Goal: Transaction & Acquisition: Purchase product/service

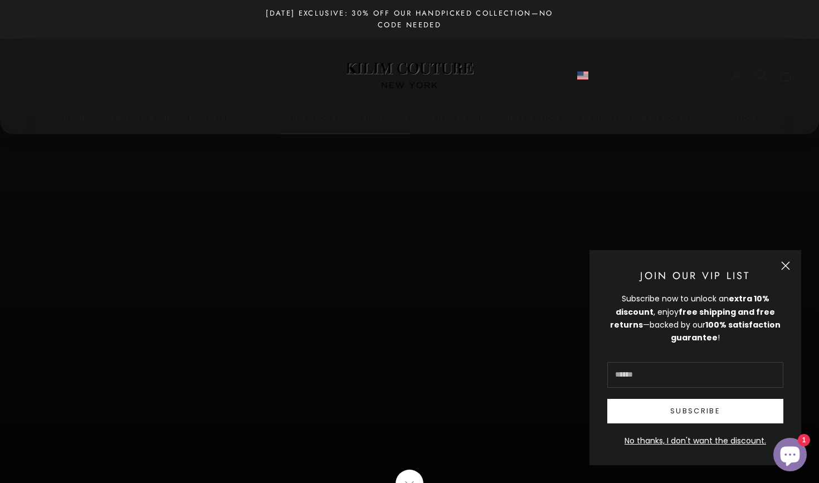
click at [309, 115] on link "Contemporary Oushak Rugs" at bounding box center [345, 118] width 130 height 11
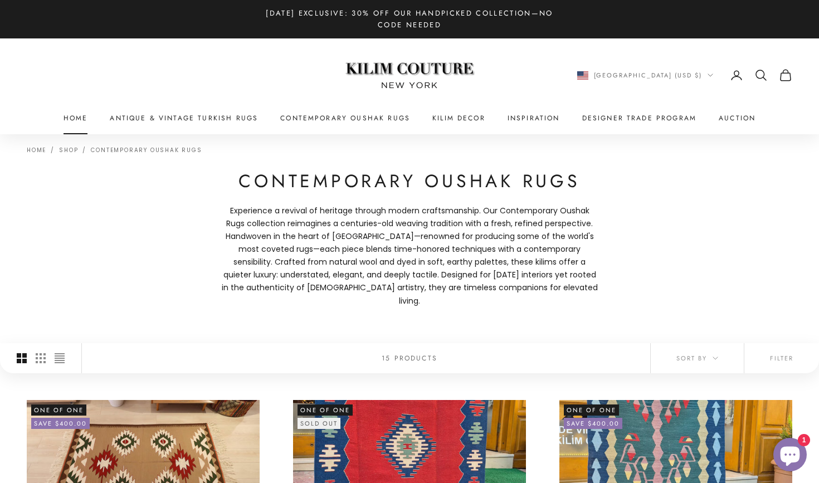
click at [78, 117] on link "Home" at bounding box center [76, 118] width 25 height 11
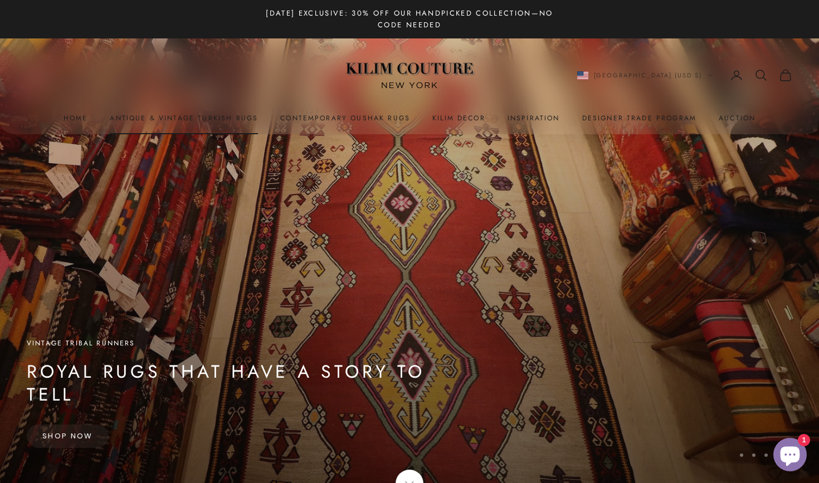
click at [195, 119] on link "Antique & Vintage Turkish Rugs" at bounding box center [184, 118] width 148 height 11
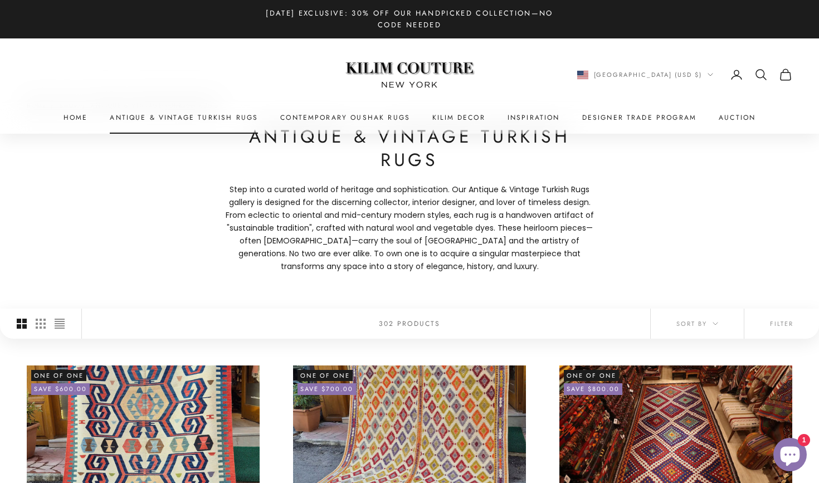
scroll to position [45, 0]
click at [717, 322] on icon "button" at bounding box center [716, 324] width 6 height 6
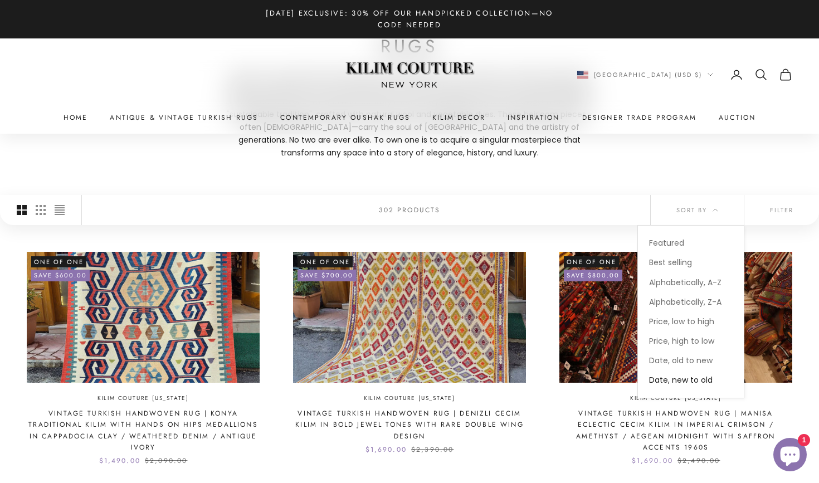
scroll to position [159, 0]
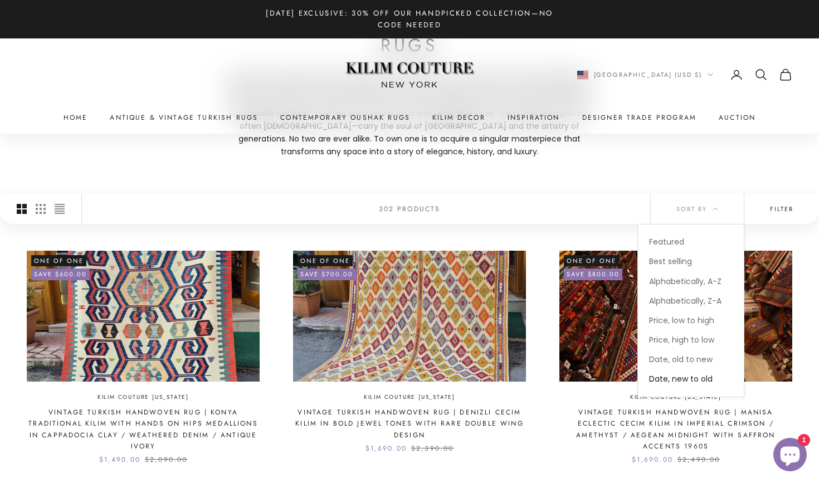
click at [774, 211] on button "Filter" at bounding box center [782, 209] width 75 height 30
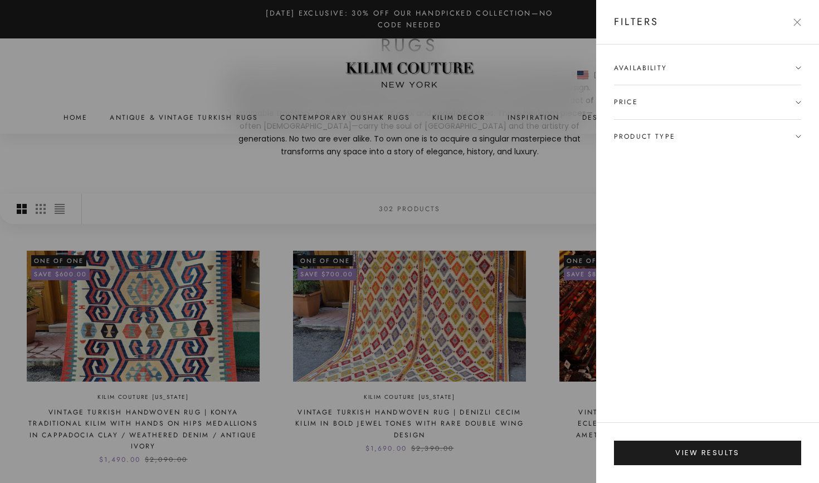
click at [799, 66] on icon at bounding box center [799, 68] width 6 height 6
click at [799, 157] on icon at bounding box center [799, 159] width 6 height 6
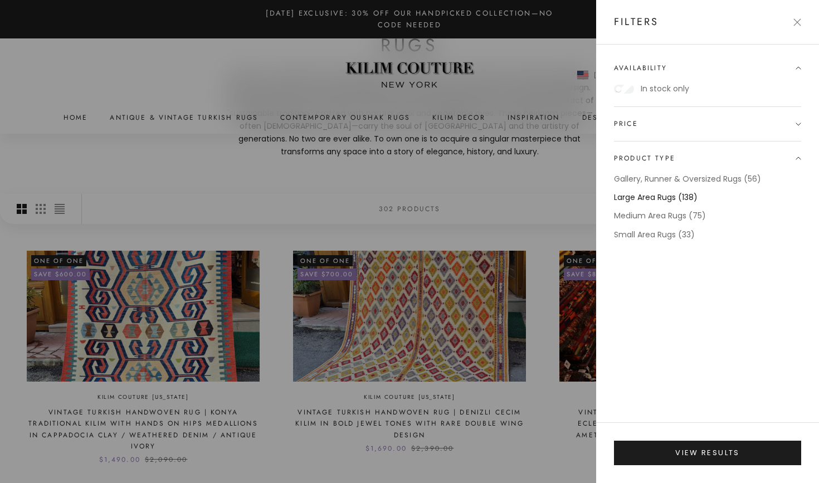
click at [663, 195] on label "Large Area Rugs (138)" at bounding box center [656, 197] width 84 height 13
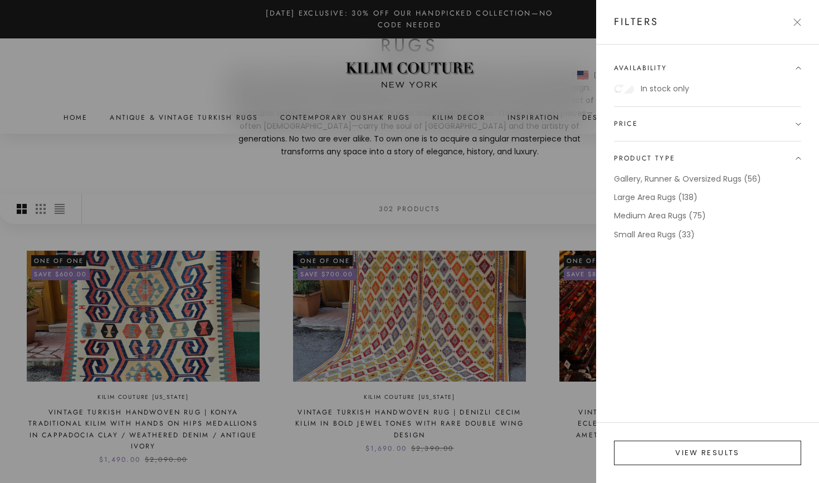
click at [684, 454] on button "View results" at bounding box center [707, 453] width 187 height 25
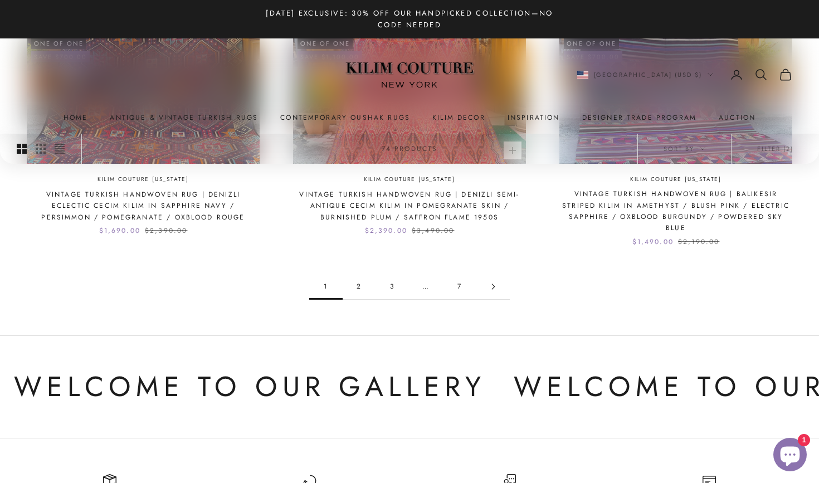
scroll to position [1182, 0]
click at [360, 273] on link "2" at bounding box center [359, 285] width 33 height 25
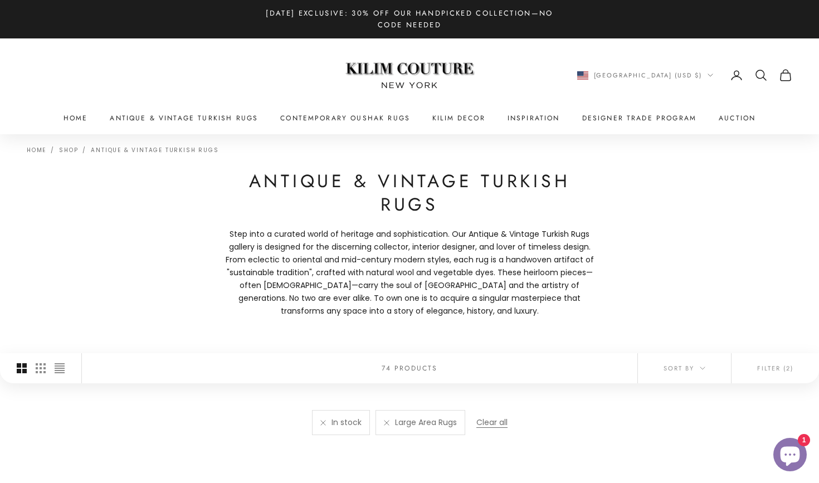
click at [360, 267] on p "Step into a curated world of heritage and sophistication. Our Antique & Vintage…" at bounding box center [409, 273] width 379 height 90
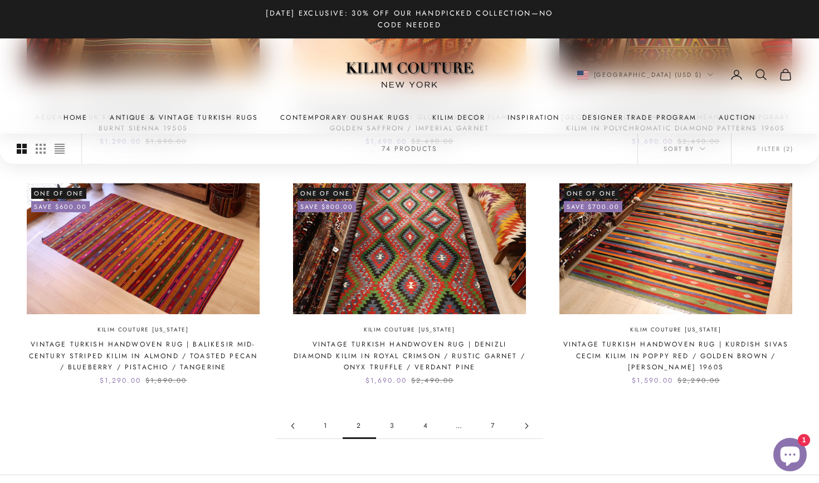
scroll to position [1008, 0]
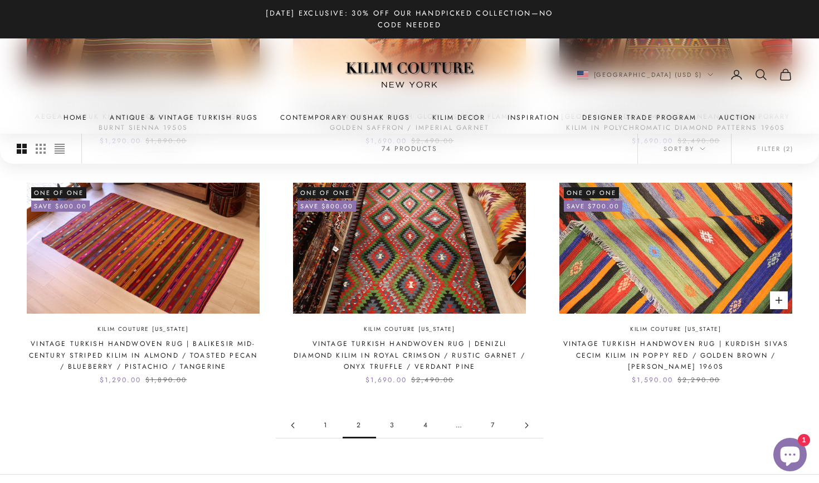
click at [622, 274] on img at bounding box center [676, 248] width 233 height 131
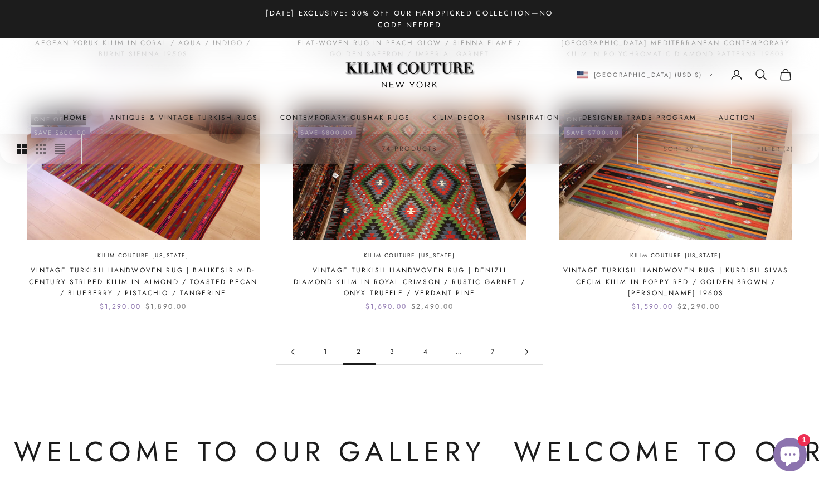
scroll to position [1083, 0]
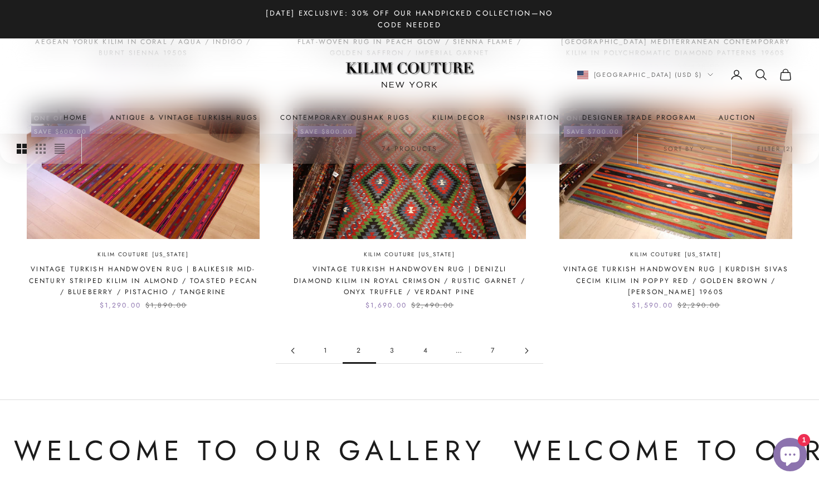
click at [528, 348] on icon "Go to page 3" at bounding box center [527, 351] width 6 height 6
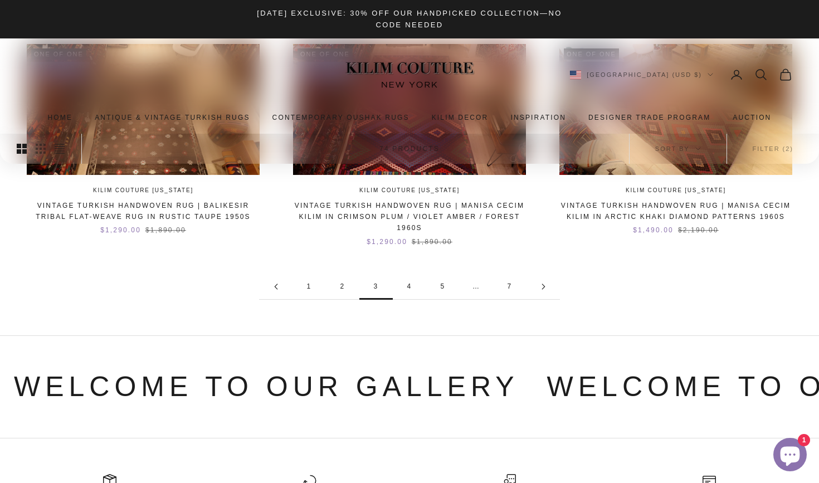
scroll to position [1124, 0]
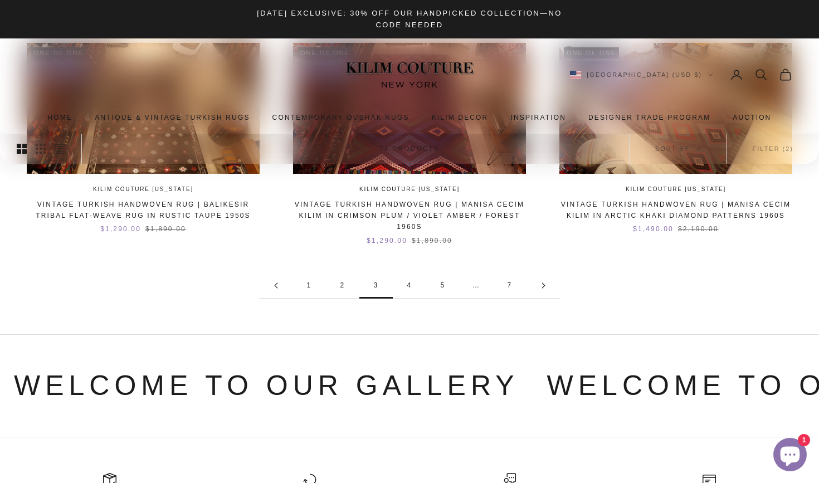
click at [409, 281] on link "4" at bounding box center [409, 285] width 33 height 25
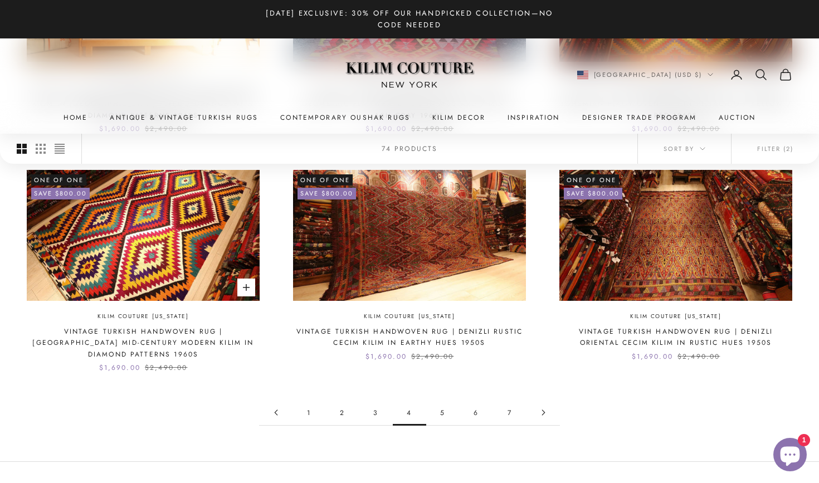
scroll to position [1015, 0]
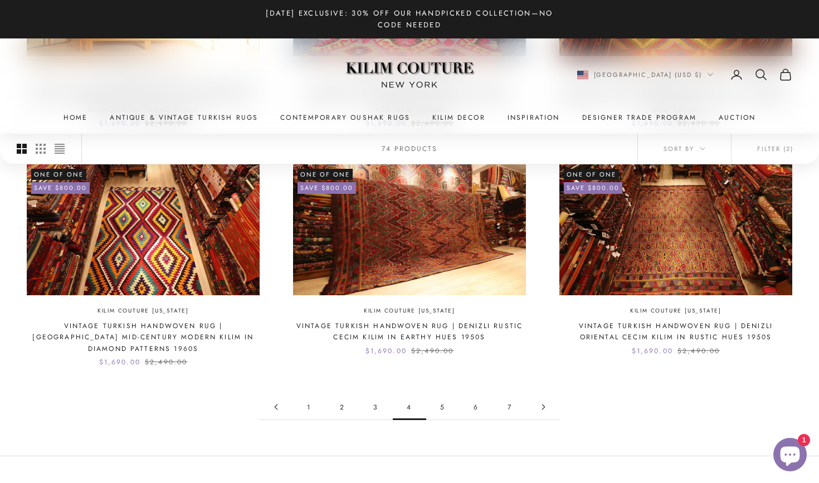
click at [544, 405] on icon "Go to page 5" at bounding box center [543, 407] width 2 height 5
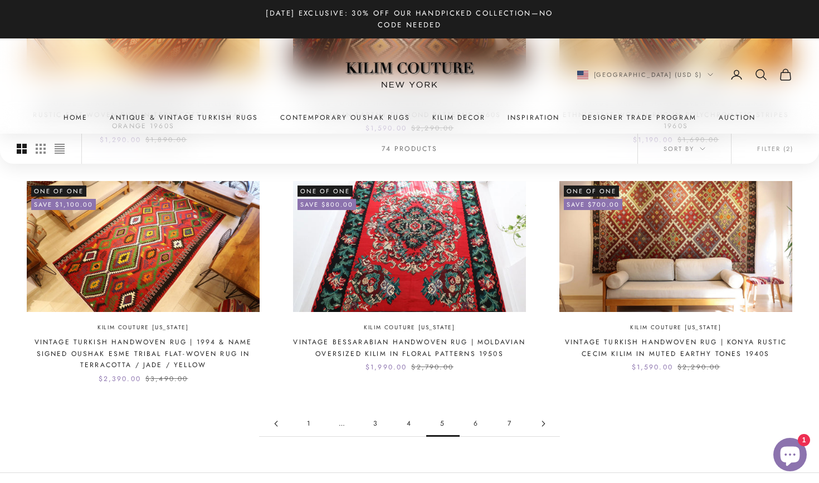
scroll to position [988, 0]
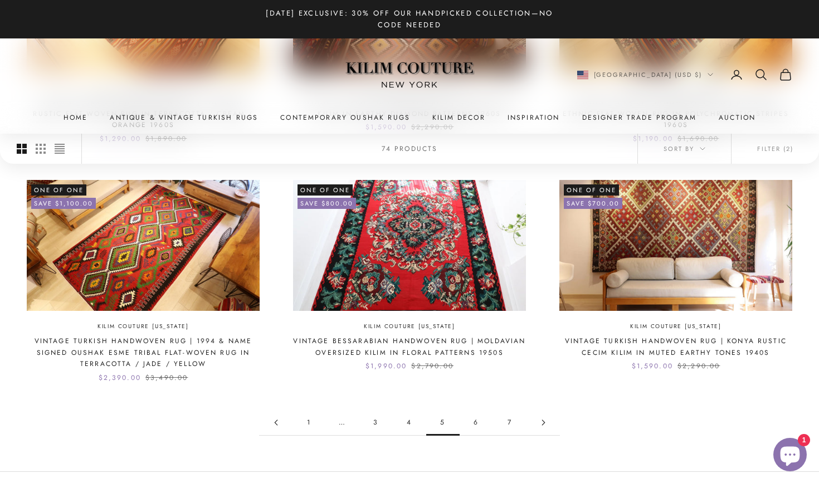
click at [545, 420] on icon "Go to page 6" at bounding box center [544, 423] width 6 height 6
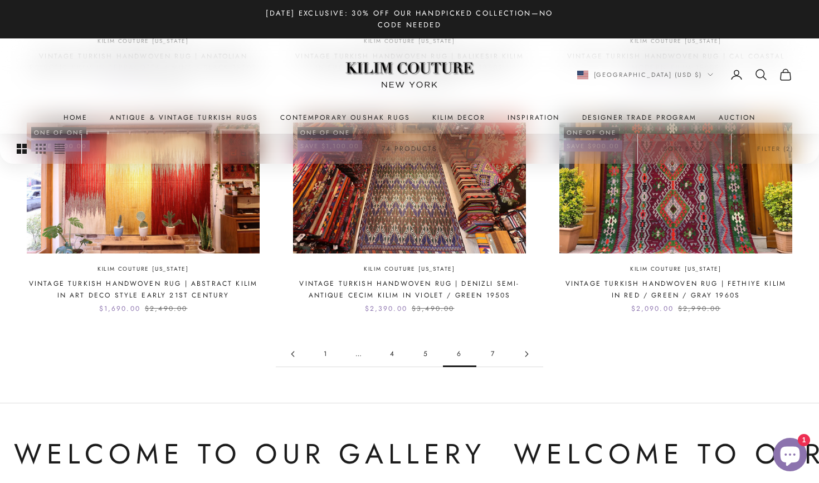
scroll to position [1048, 0]
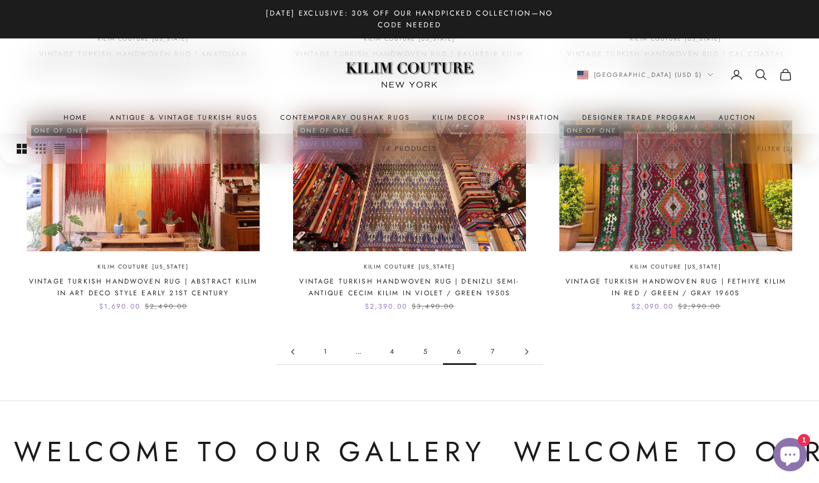
click at [528, 350] on icon "Go to page 7" at bounding box center [527, 352] width 2 height 5
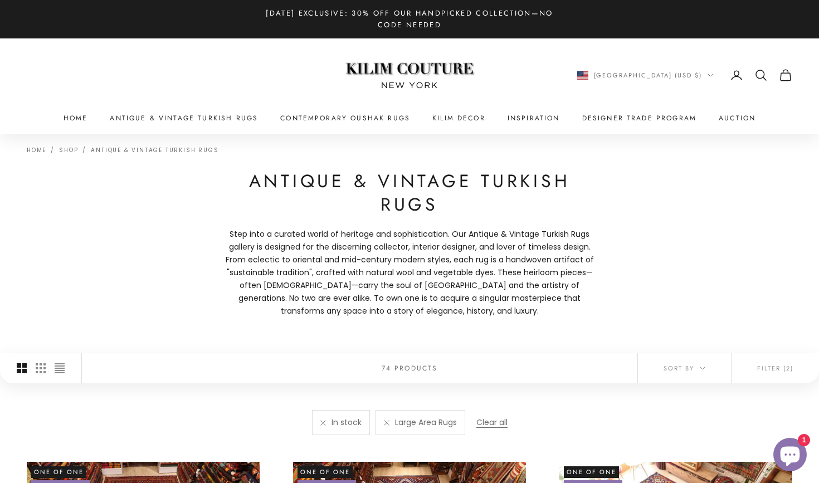
scroll to position [988, 0]
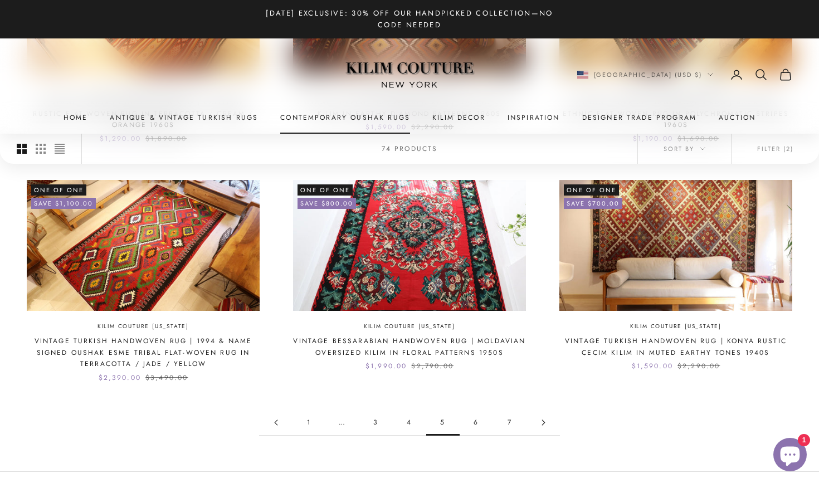
click at [308, 118] on link "Contemporary Oushak Rugs" at bounding box center [345, 117] width 130 height 11
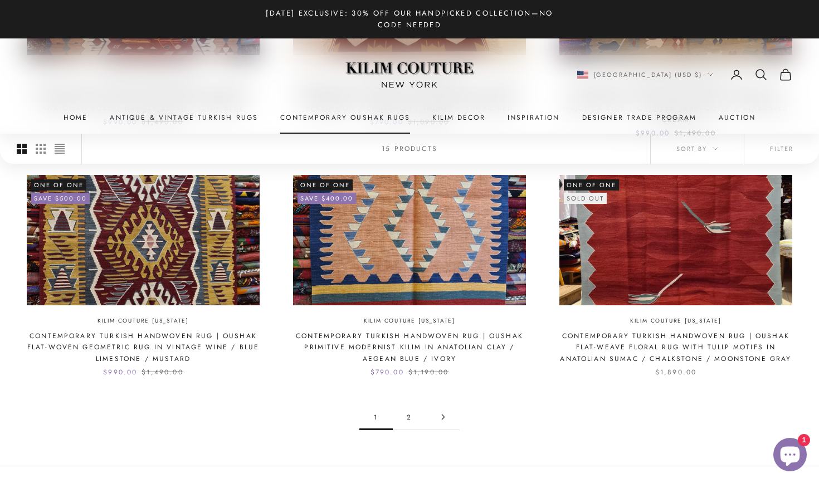
scroll to position [974, 0]
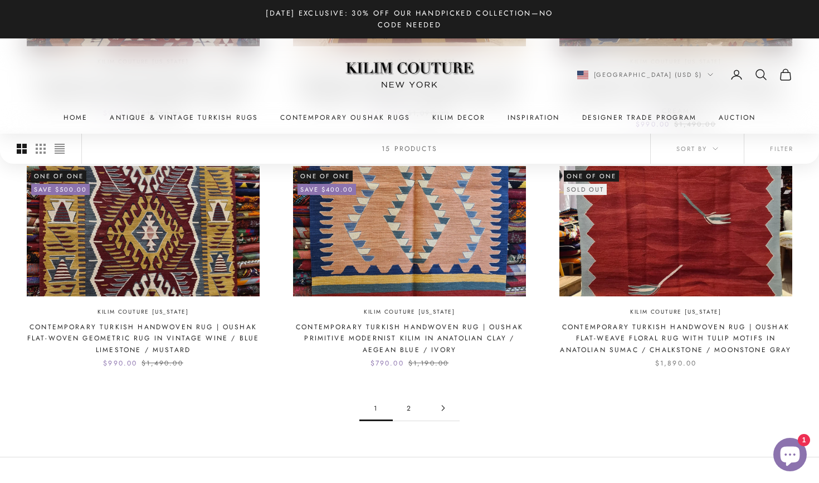
click at [410, 396] on link "2" at bounding box center [409, 408] width 33 height 25
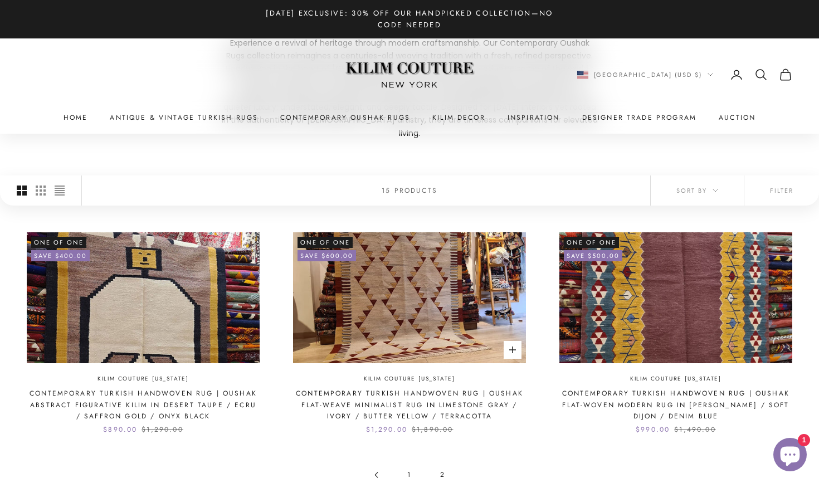
scroll to position [167, 0]
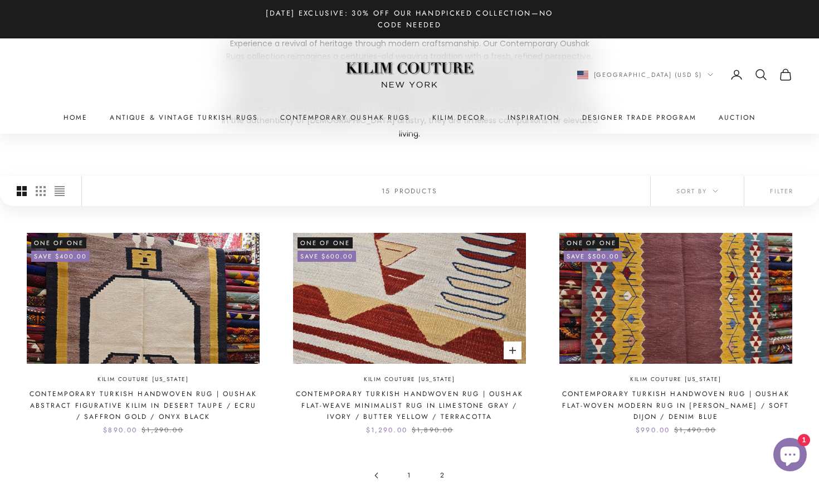
click at [419, 303] on img at bounding box center [409, 298] width 233 height 131
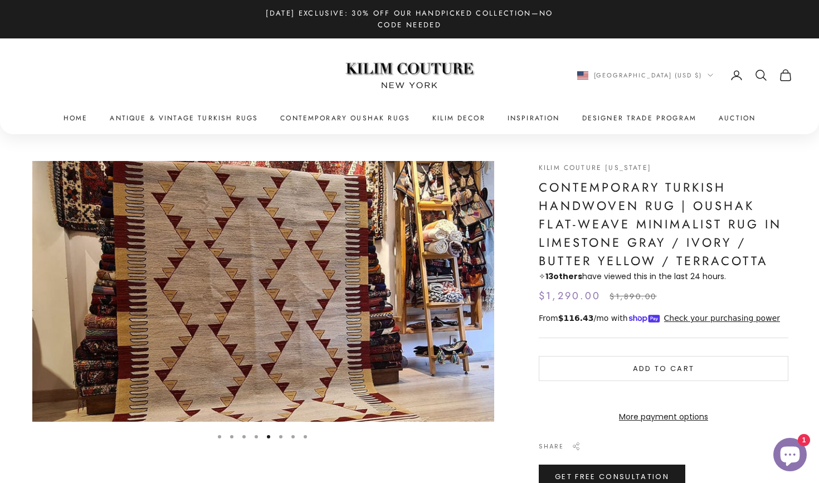
scroll to position [0, 1909]
